Goal: Contribute content

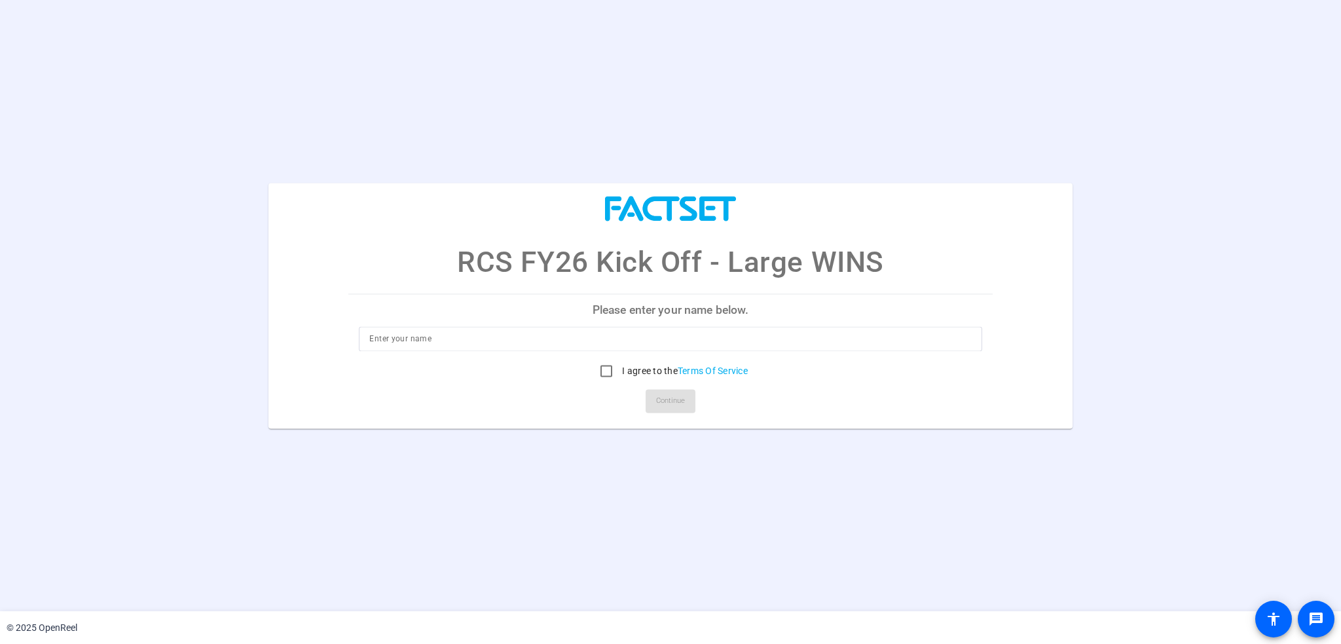
click at [528, 341] on input at bounding box center [670, 339] width 602 height 16
type input "[PERSON_NAME]"
click at [600, 369] on input "I agree to the Terms Of Service" at bounding box center [606, 371] width 26 height 26
checkbox input "true"
click at [658, 405] on span "Continue" at bounding box center [670, 401] width 29 height 20
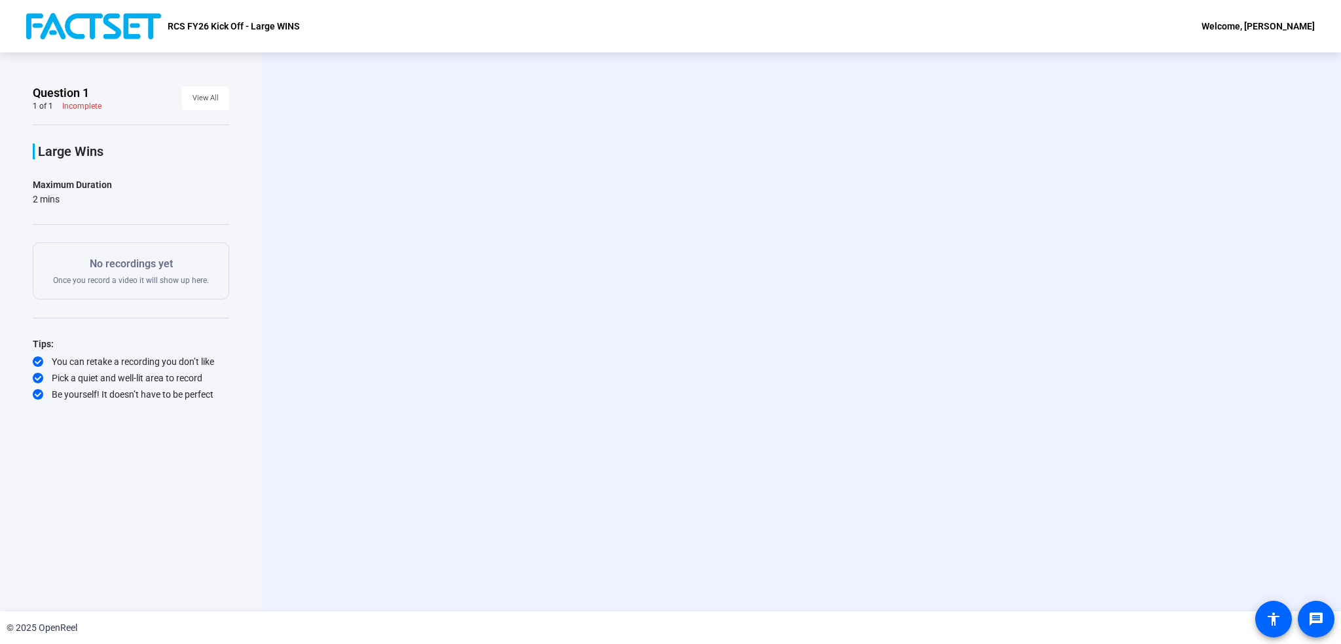
click at [425, 272] on div "Start Recording person Hide Overlay flip Flip Camera question_mark Question Cam…" at bounding box center [801, 331] width 1079 height 559
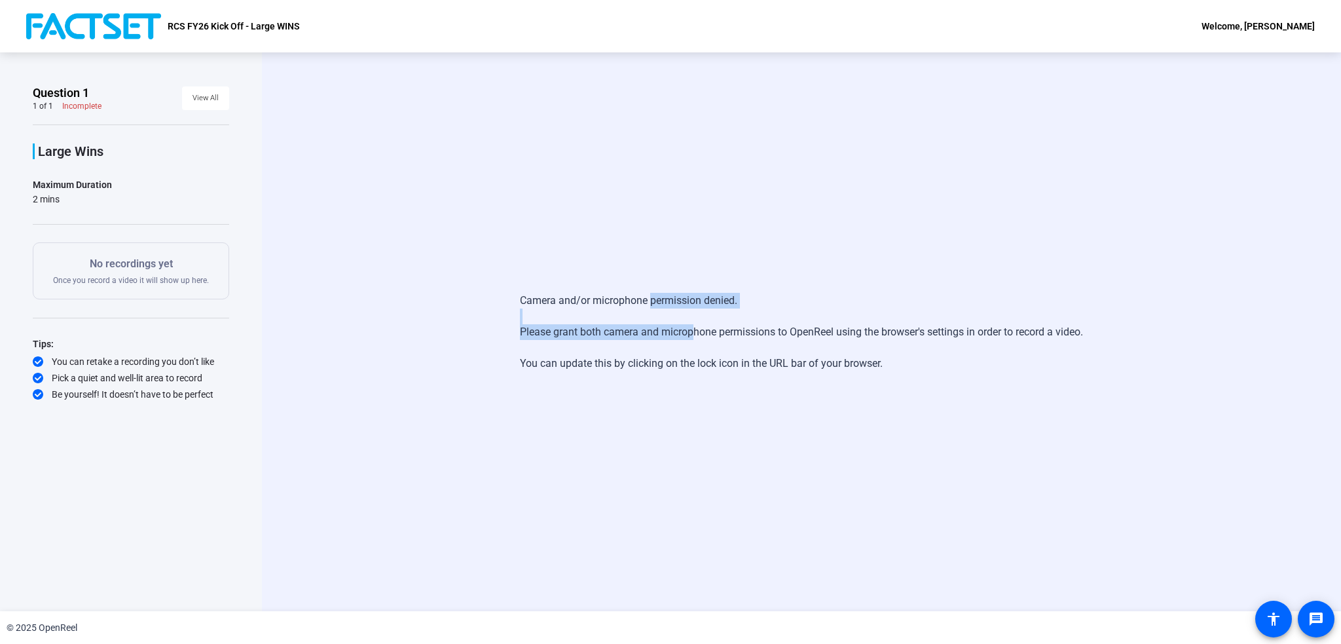
drag, startPoint x: 645, startPoint y: 299, endPoint x: 686, endPoint y: 333, distance: 53.5
click at [686, 333] on div "Camera and/or microphone permission denied. Please grant both camera and microp…" at bounding box center [801, 332] width 563 height 105
click at [801, 330] on div "Camera and/or microphone permission denied. Please grant both camera and microp…" at bounding box center [801, 332] width 563 height 105
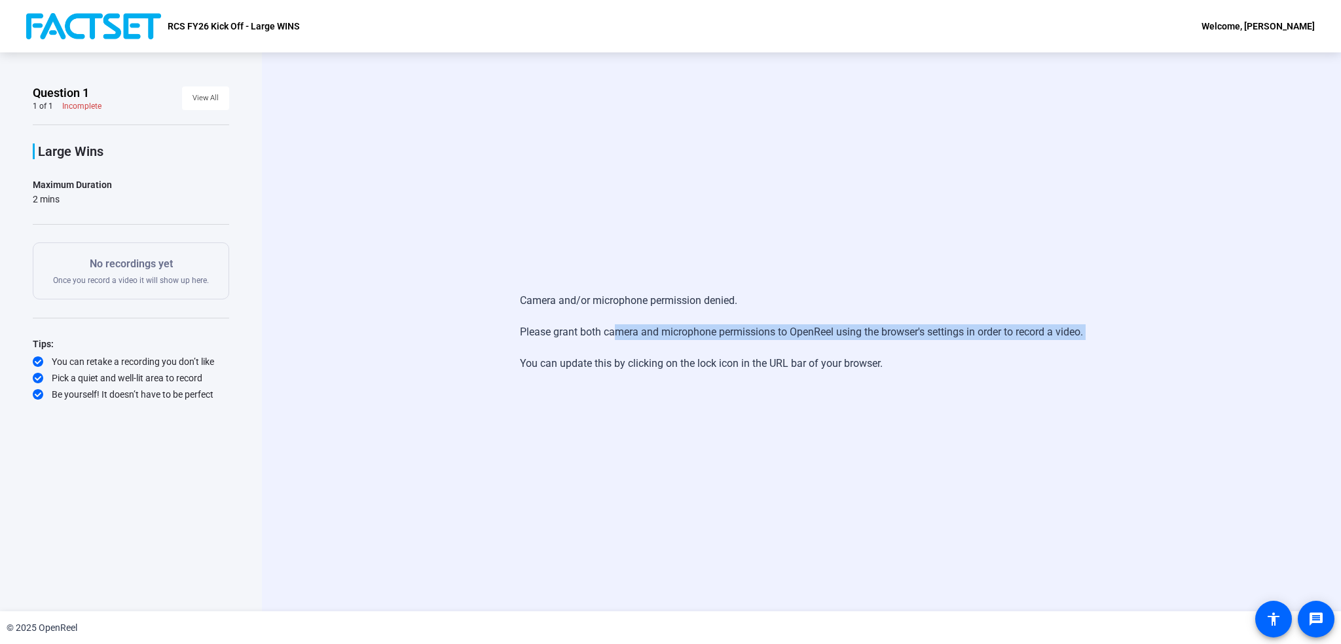
drag, startPoint x: 608, startPoint y: 331, endPoint x: 1022, endPoint y: 343, distance: 414.0
click at [1022, 343] on div "Camera and/or microphone permission denied. Please grant both camera and microp…" at bounding box center [801, 332] width 563 height 105
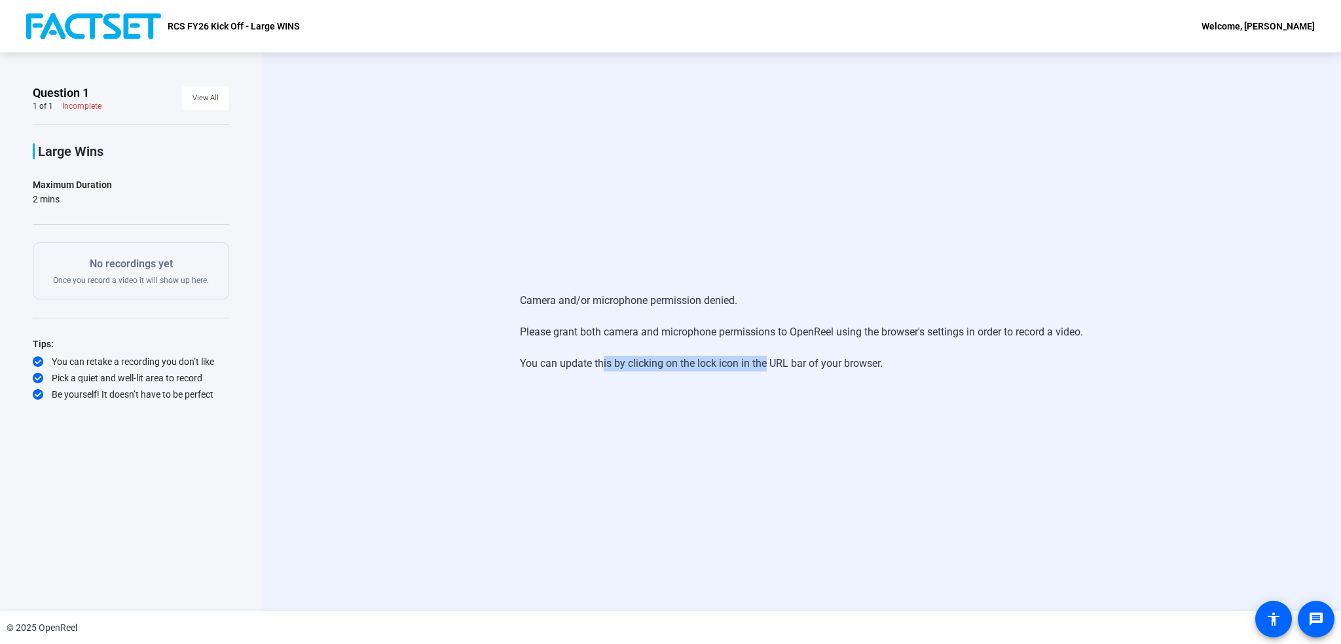
drag, startPoint x: 644, startPoint y: 358, endPoint x: 759, endPoint y: 371, distance: 115.3
click at [759, 371] on div "Camera and/or microphone permission denied. Please grant both camera and microp…" at bounding box center [801, 332] width 563 height 105
drag, startPoint x: 596, startPoint y: 301, endPoint x: 691, endPoint y: 308, distance: 95.3
click at [691, 308] on div "Camera and/or microphone permission denied. Please grant both camera and microp…" at bounding box center [801, 332] width 563 height 105
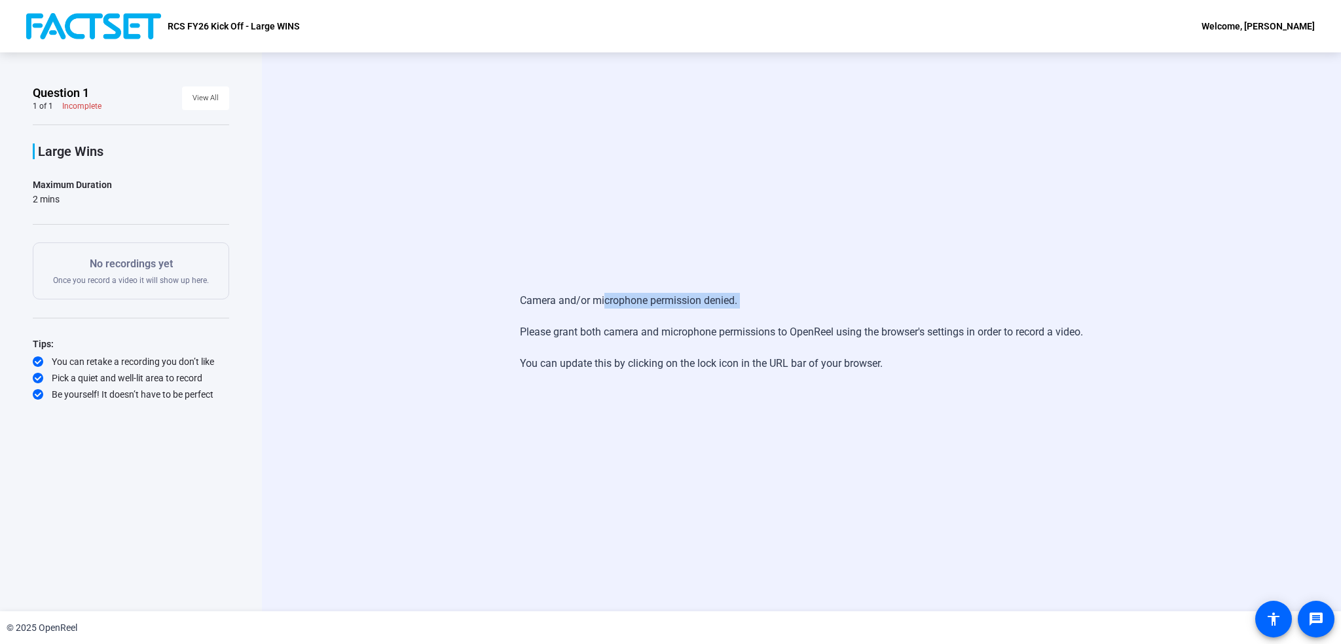
click at [691, 308] on div "Camera and/or microphone permission denied. Please grant both camera and microp…" at bounding box center [801, 332] width 563 height 105
click at [860, 234] on div "Camera and/or microphone permission denied. Please grant both camera and microp…" at bounding box center [801, 331] width 1079 height 559
click at [200, 99] on span "View All" at bounding box center [206, 98] width 26 height 20
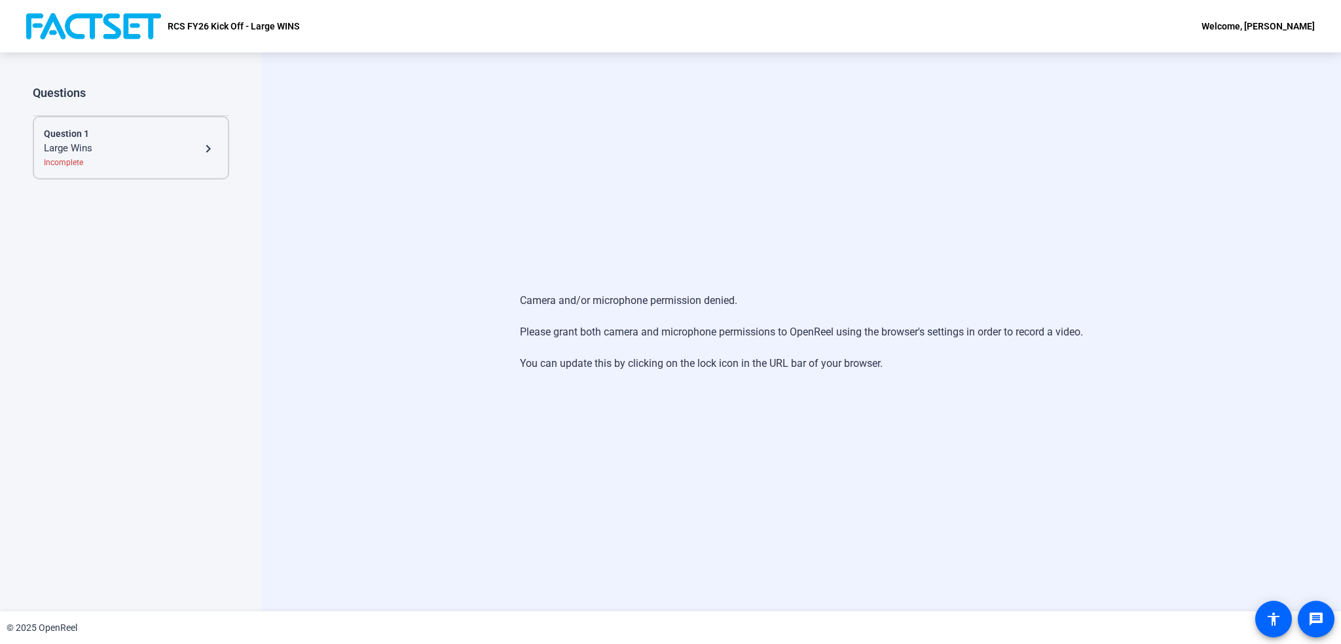
click at [188, 149] on div "Large Wins" at bounding box center [122, 149] width 156 height 16
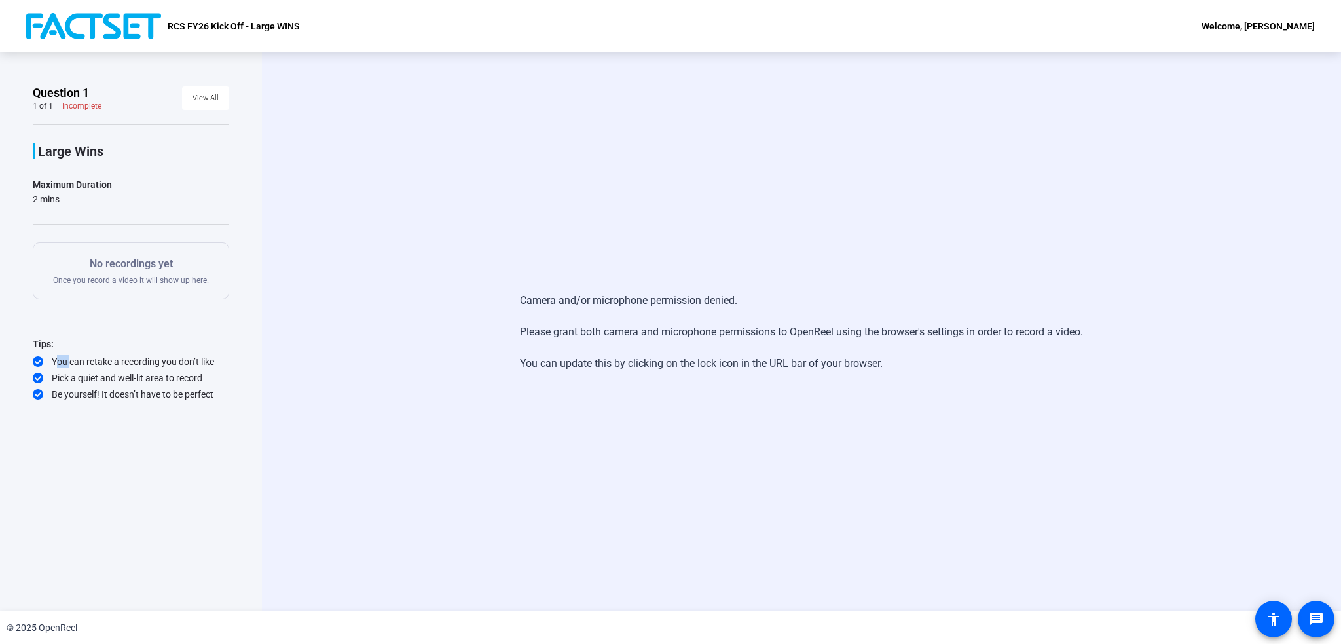
drag, startPoint x: 73, startPoint y: 358, endPoint x: 160, endPoint y: 354, distance: 86.5
click at [160, 355] on div "You can retake a recording you don’t like" at bounding box center [131, 361] width 196 height 13
drag, startPoint x: 113, startPoint y: 376, endPoint x: 162, endPoint y: 394, distance: 52.2
click at [162, 394] on div "Tips: You can retake a recording you don’t like Pick a quiet and well-lit area …" at bounding box center [131, 368] width 196 height 65
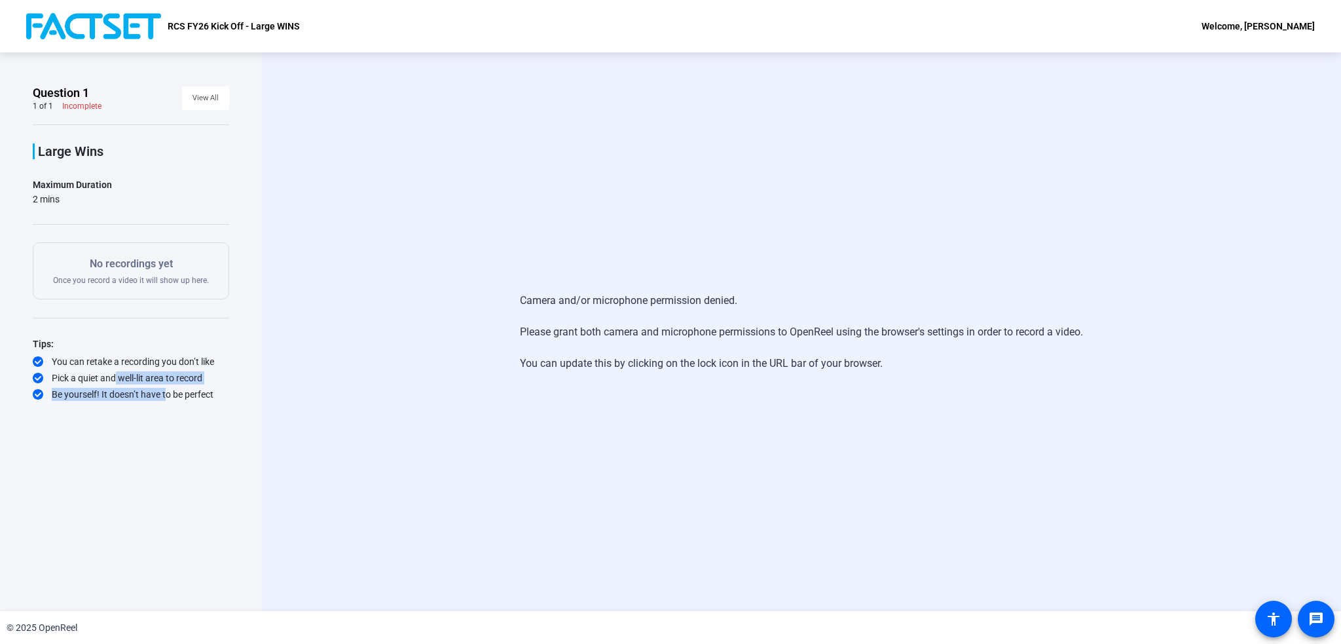
click at [163, 395] on div "Be yourself! It doesn’t have to be perfect" at bounding box center [131, 394] width 196 height 13
click at [875, 418] on div "Camera and/or microphone permission denied. Please grant both camera and microp…" at bounding box center [801, 331] width 1079 height 559
